Goal: Transaction & Acquisition: Download file/media

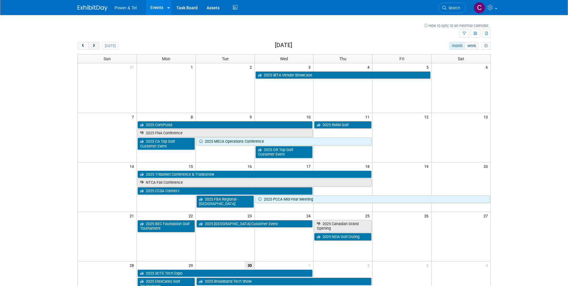
click at [95, 47] on span "next" at bounding box center [94, 46] width 4 height 4
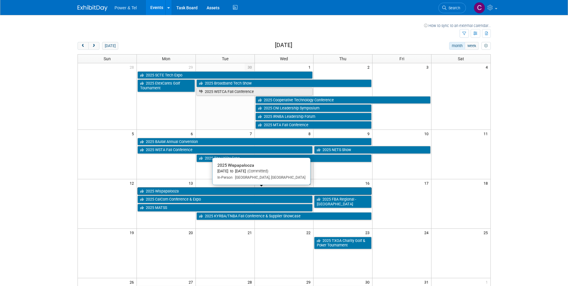
click at [172, 190] on link "2025 Wispapalooza" at bounding box center [254, 191] width 234 height 8
click at [0, 0] on div at bounding box center [0, 0] width 0 height 0
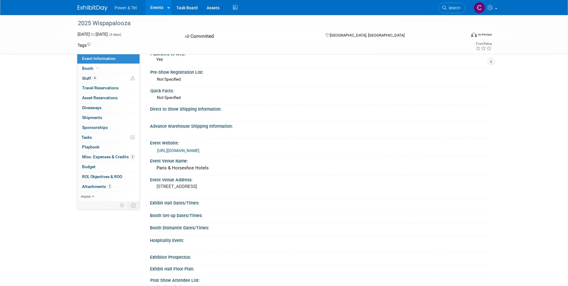
scroll to position [90, 0]
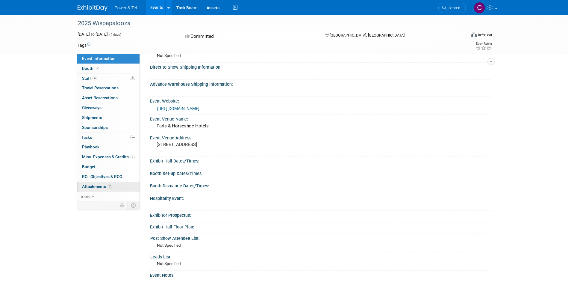
click at [90, 186] on span "Attachments 2" at bounding box center [97, 186] width 30 height 5
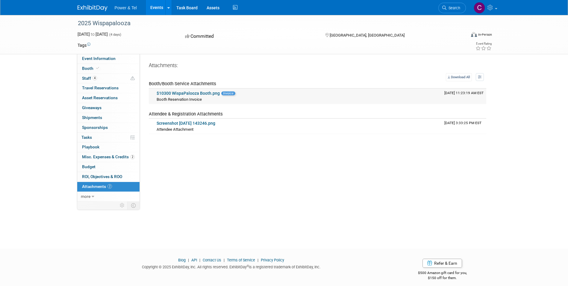
click at [205, 94] on link "$10300 WispaPalooza Booth.png" at bounding box center [188, 93] width 63 height 5
